Goal: Task Accomplishment & Management: Manage account settings

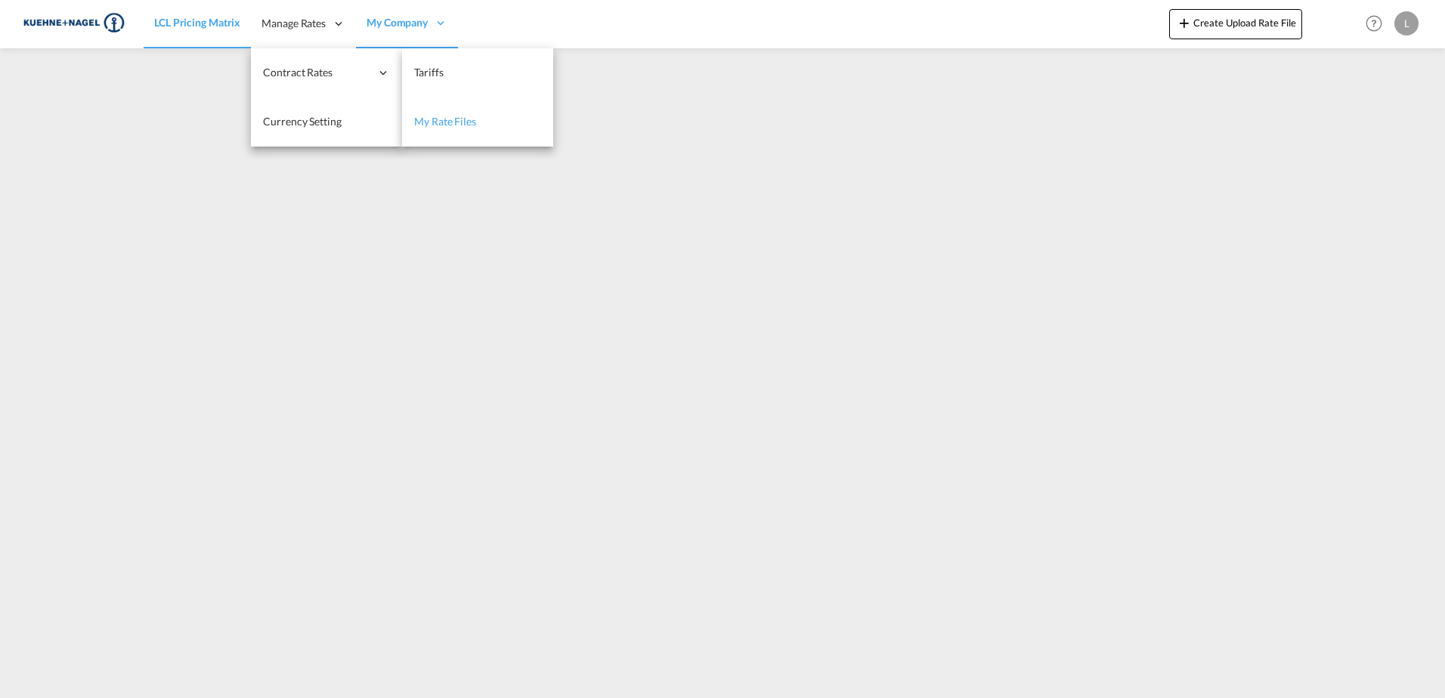
click at [463, 123] on span "My Rate Files" at bounding box center [445, 121] width 62 height 13
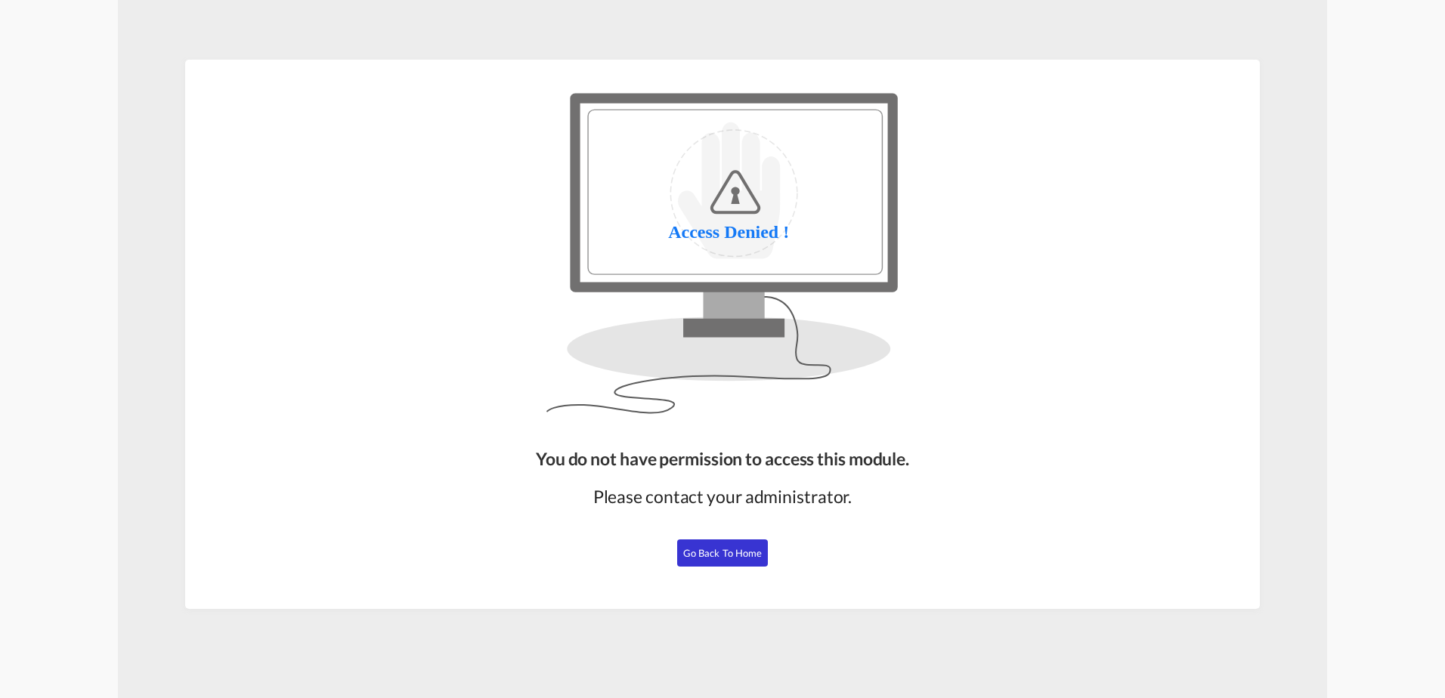
click at [725, 545] on button "Go Back to Home" at bounding box center [722, 553] width 91 height 27
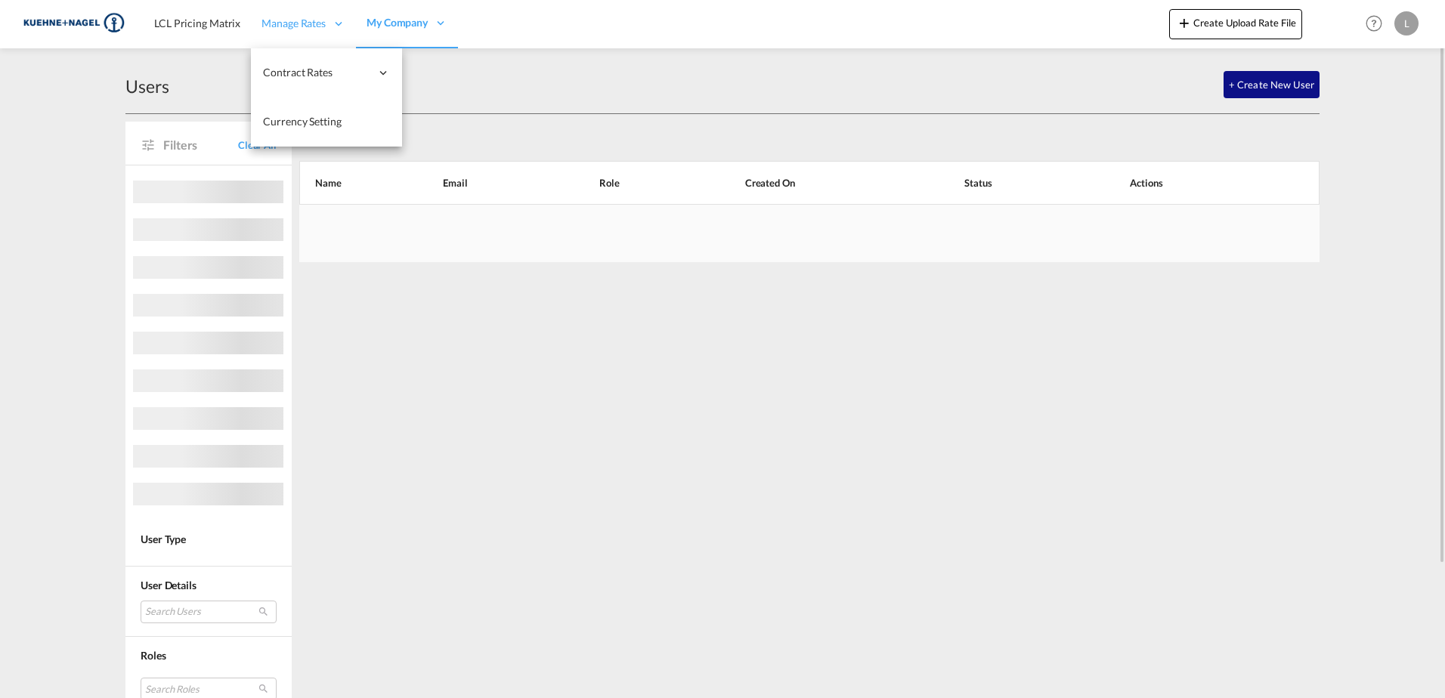
click at [288, 11] on div "Manage Rates" at bounding box center [303, 23] width 105 height 49
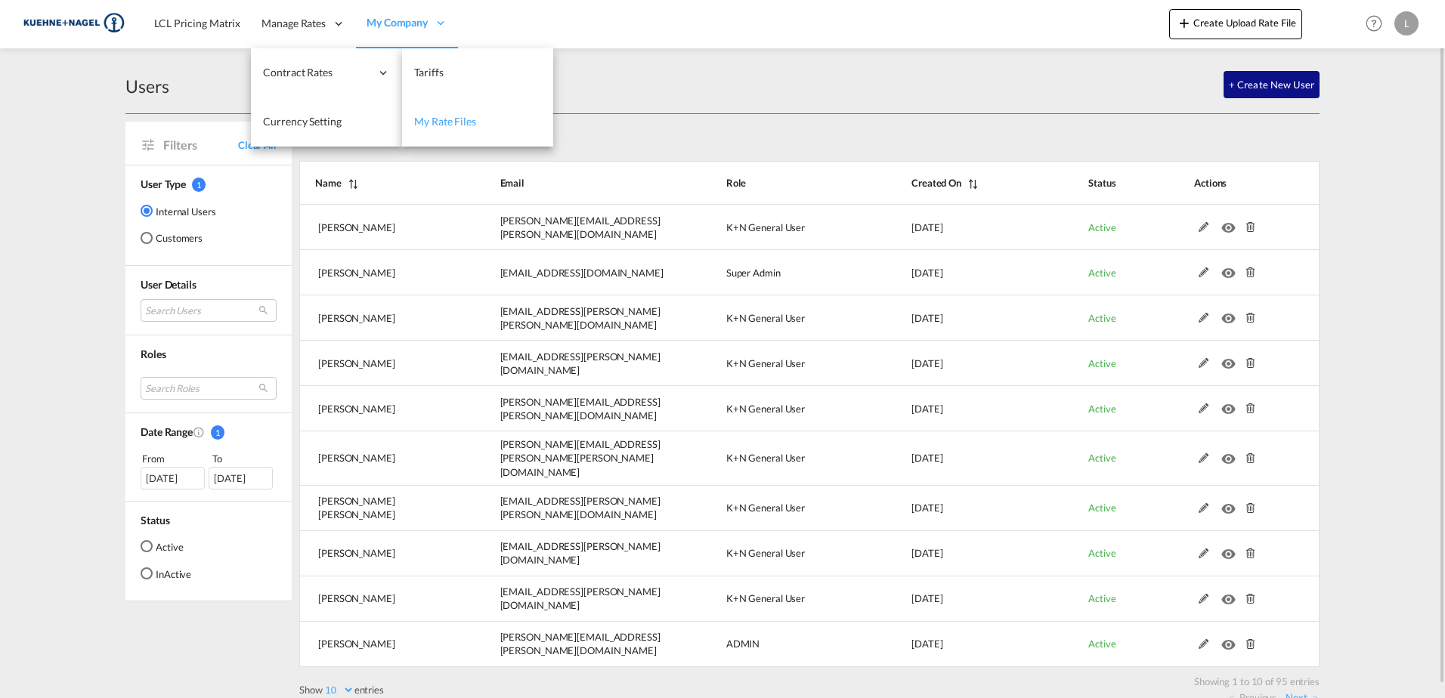
click at [433, 117] on span "My Rate Files" at bounding box center [445, 121] width 62 height 13
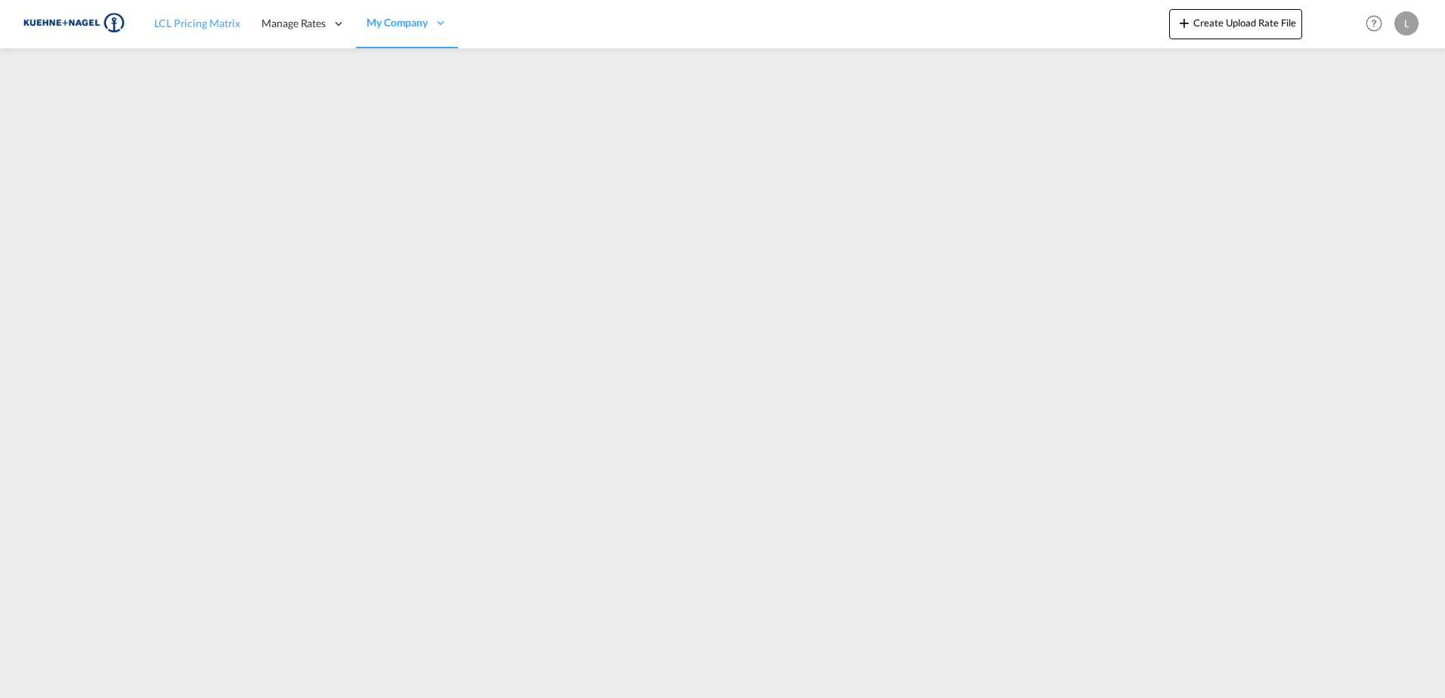
click at [209, 25] on span "LCL Pricing Matrix" at bounding box center [197, 23] width 86 height 13
